Goal: Browse casually: Explore the website without a specific task or goal

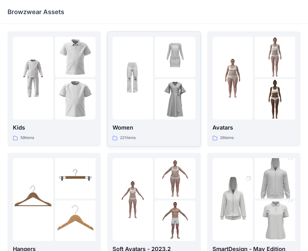
click at [136, 89] on img at bounding box center [133, 78] width 40 height 40
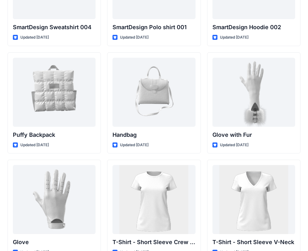
scroll to position [4842, 0]
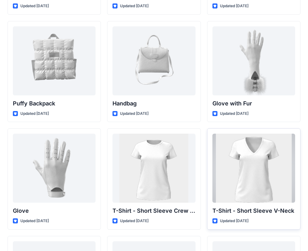
click at [247, 155] on div at bounding box center [254, 168] width 83 height 69
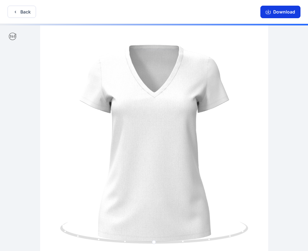
click at [289, 8] on button "Download" at bounding box center [280, 12] width 40 height 13
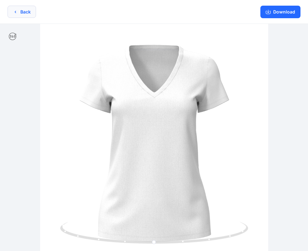
click at [24, 14] on button "Back" at bounding box center [22, 12] width 29 height 12
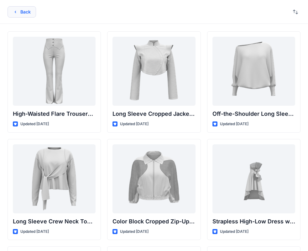
click at [14, 11] on icon "button" at bounding box center [15, 11] width 5 height 5
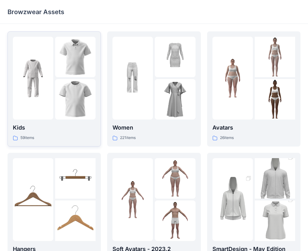
click at [50, 104] on div at bounding box center [33, 78] width 40 height 83
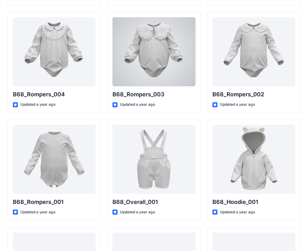
scroll to position [1187, 0]
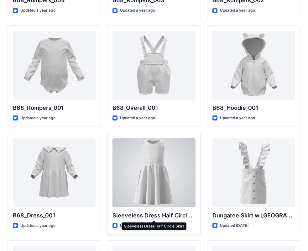
click at [176, 213] on p "Sleeveless Dress Half Circle Skirt" at bounding box center [154, 215] width 83 height 9
click at [178, 196] on div at bounding box center [154, 172] width 83 height 69
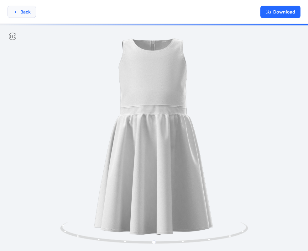
click at [21, 13] on button "Back" at bounding box center [22, 12] width 29 height 12
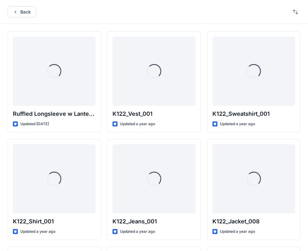
scroll to position [1187, 0]
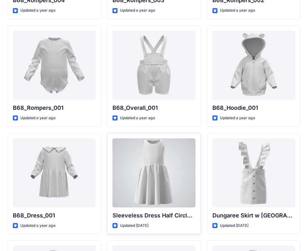
click at [155, 213] on p "Sleeveless Dress Half Circle Skirt" at bounding box center [154, 215] width 83 height 9
click at [156, 212] on p "Sleeveless Dress Half Circle Skirt" at bounding box center [154, 215] width 83 height 9
click at [156, 184] on div at bounding box center [154, 172] width 83 height 69
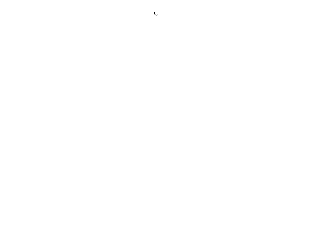
click at [156, 184] on div at bounding box center [156, 125] width 313 height 251
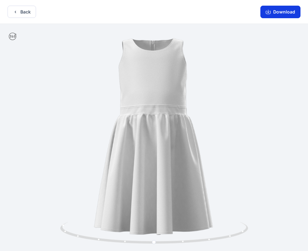
click at [296, 10] on button "Download" at bounding box center [280, 12] width 40 height 13
click at [269, 16] on button "Download" at bounding box center [280, 12] width 40 height 13
click at [272, 15] on button "Download" at bounding box center [280, 12] width 40 height 13
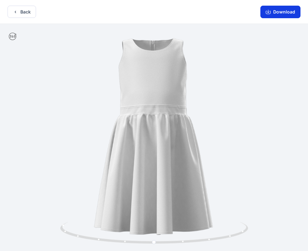
click at [277, 11] on button "Download" at bounding box center [280, 12] width 40 height 13
click at [19, 11] on button "Back" at bounding box center [22, 12] width 29 height 12
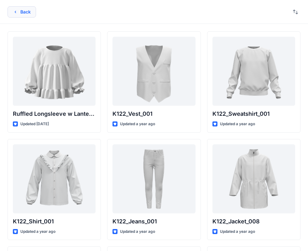
click at [23, 13] on button "Back" at bounding box center [22, 11] width 29 height 11
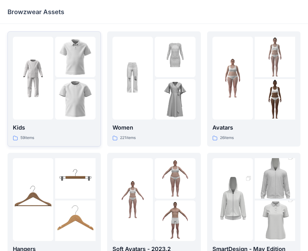
click at [30, 90] on img at bounding box center [33, 78] width 40 height 40
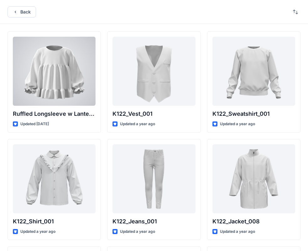
click at [30, 90] on div at bounding box center [54, 71] width 83 height 69
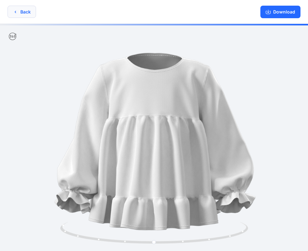
click at [14, 13] on icon "button" at bounding box center [15, 11] width 5 height 5
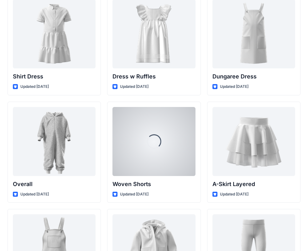
scroll to position [1711, 0]
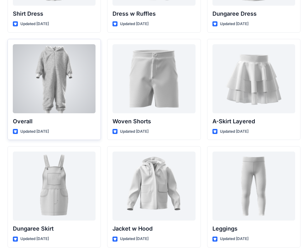
click at [82, 87] on div at bounding box center [54, 78] width 83 height 69
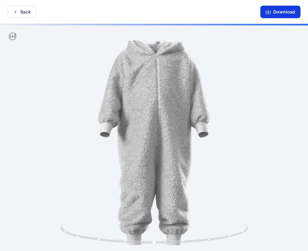
click at [268, 14] on icon "button" at bounding box center [268, 12] width 5 height 3
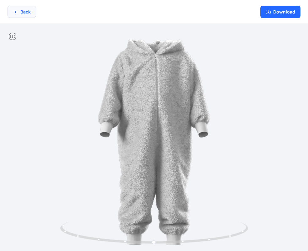
click at [18, 16] on button "Back" at bounding box center [22, 12] width 29 height 12
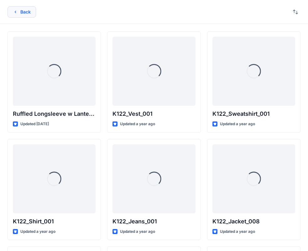
click at [24, 13] on button "Back" at bounding box center [22, 11] width 29 height 11
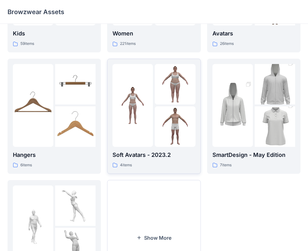
scroll to position [156, 0]
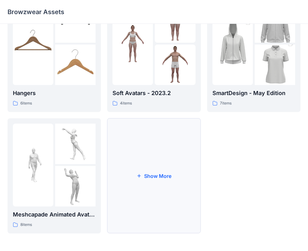
click at [143, 178] on button "Show More" at bounding box center [153, 175] width 93 height 115
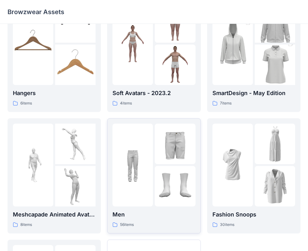
click at [154, 186] on div at bounding box center [154, 165] width 83 height 83
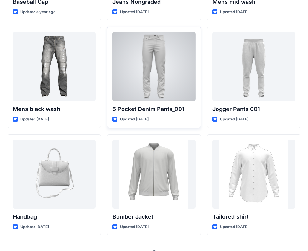
scroll to position [234, 0]
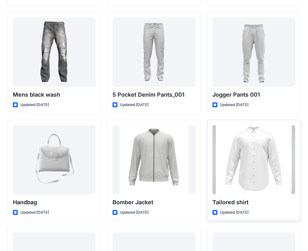
click at [266, 161] on div at bounding box center [254, 159] width 83 height 69
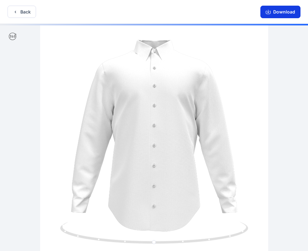
click at [280, 9] on button "Download" at bounding box center [280, 12] width 40 height 13
